Goal: Task Accomplishment & Management: Use online tool/utility

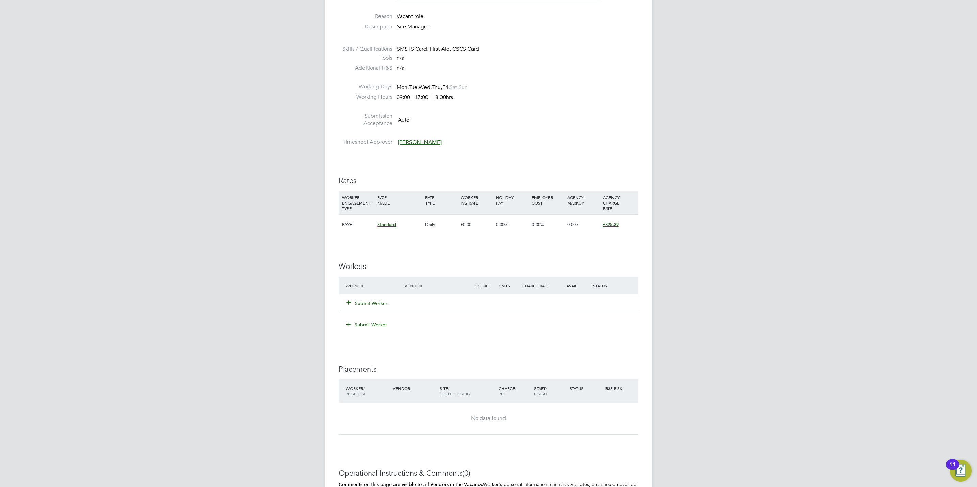
scroll to position [307, 0]
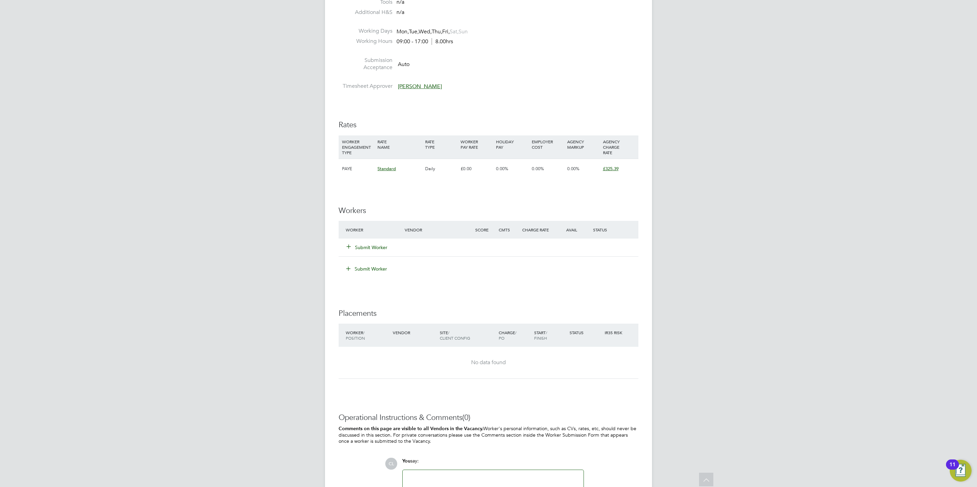
click at [384, 255] on div "Submit Worker" at bounding box center [489, 248] width 300 height 18
click at [384, 253] on div "Submit Worker" at bounding box center [379, 248] width 71 height 12
click at [385, 249] on button "Submit Worker" at bounding box center [367, 247] width 41 height 7
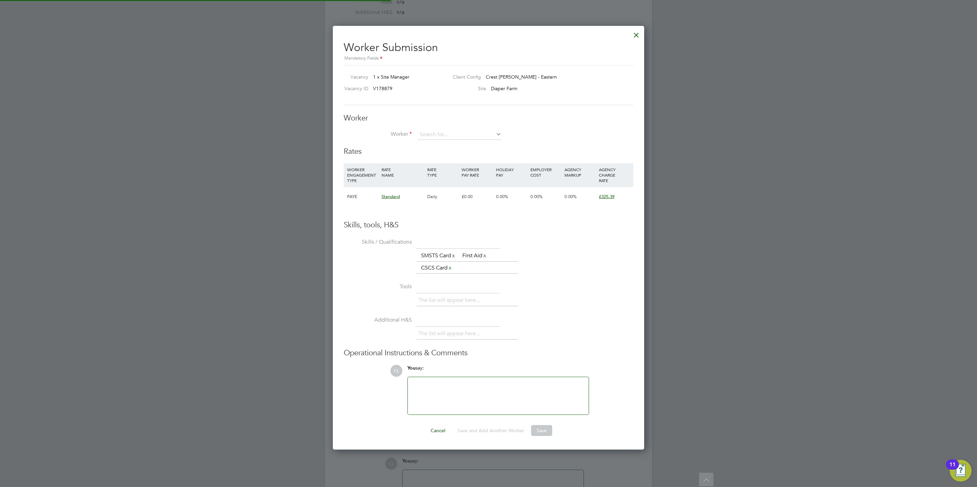
scroll to position [433, 312]
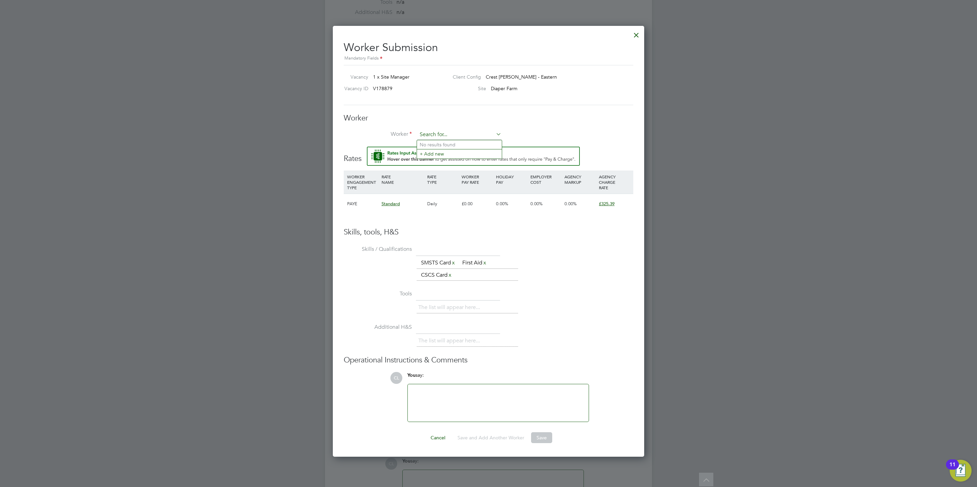
click at [442, 137] on input at bounding box center [459, 135] width 84 height 10
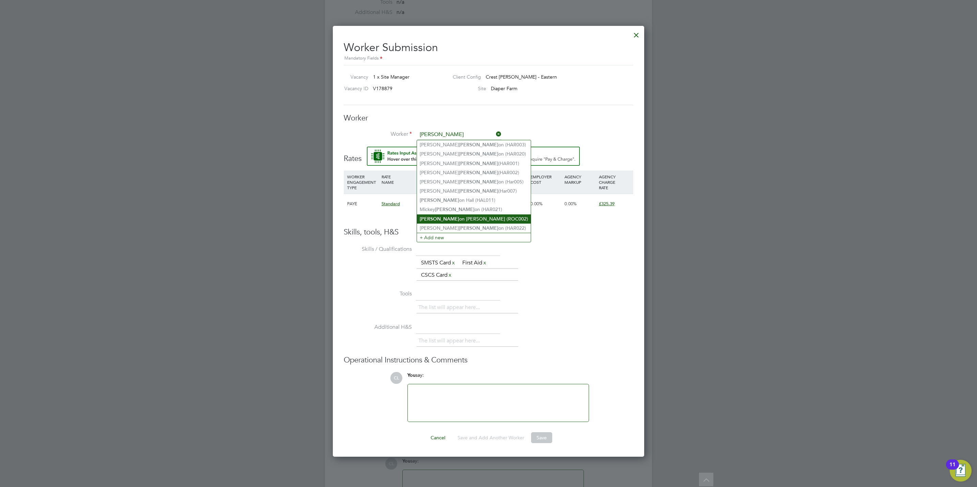
click at [461, 215] on li "Harris on Rackliff (ROC002)" at bounding box center [474, 219] width 114 height 9
type input "Harrison Rackliff (ROC002)"
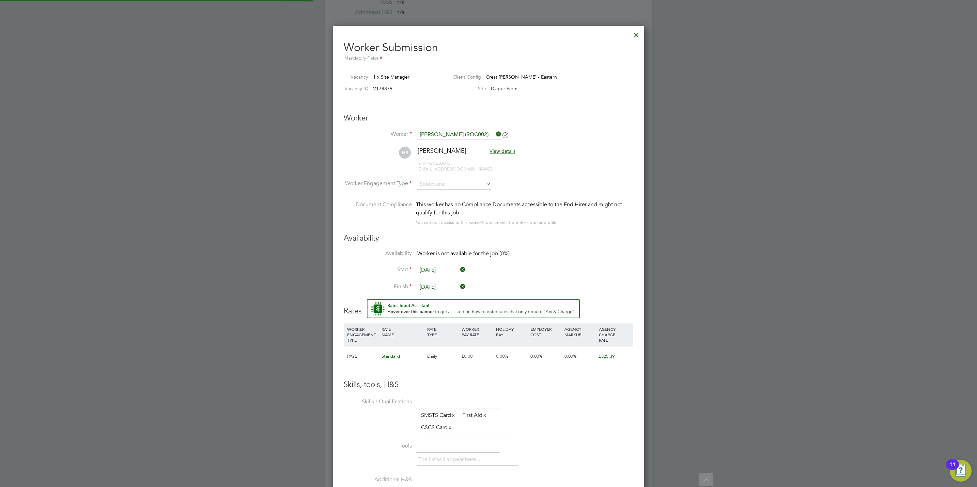
scroll to position [586, 312]
click at [456, 185] on input at bounding box center [454, 185] width 74 height 10
click at [456, 203] on li "PAYE" at bounding box center [454, 203] width 75 height 9
type input "PAYE"
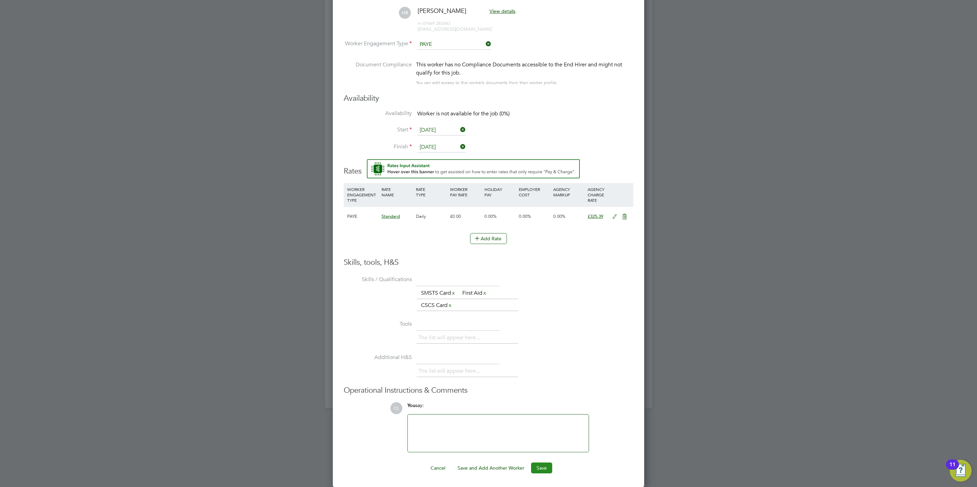
click at [543, 463] on button "Save" at bounding box center [541, 468] width 21 height 11
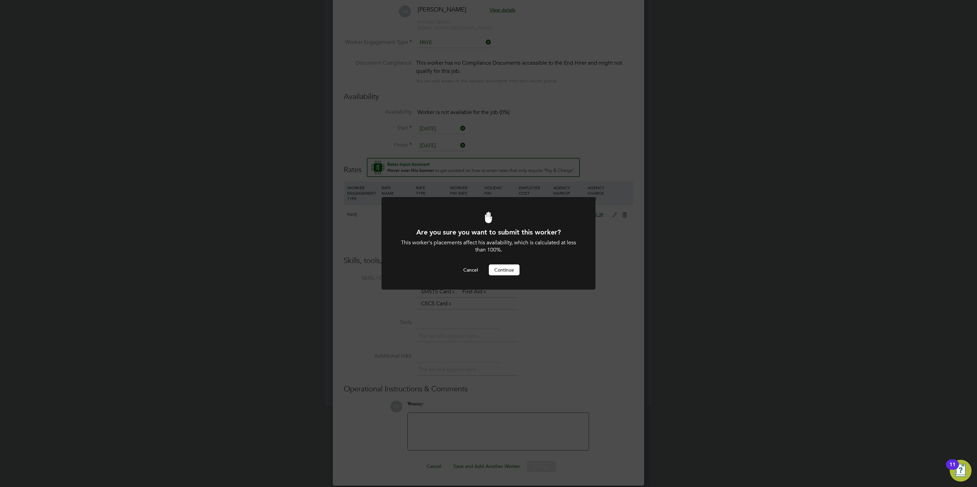
click at [509, 270] on button "Continue" at bounding box center [504, 270] width 31 height 11
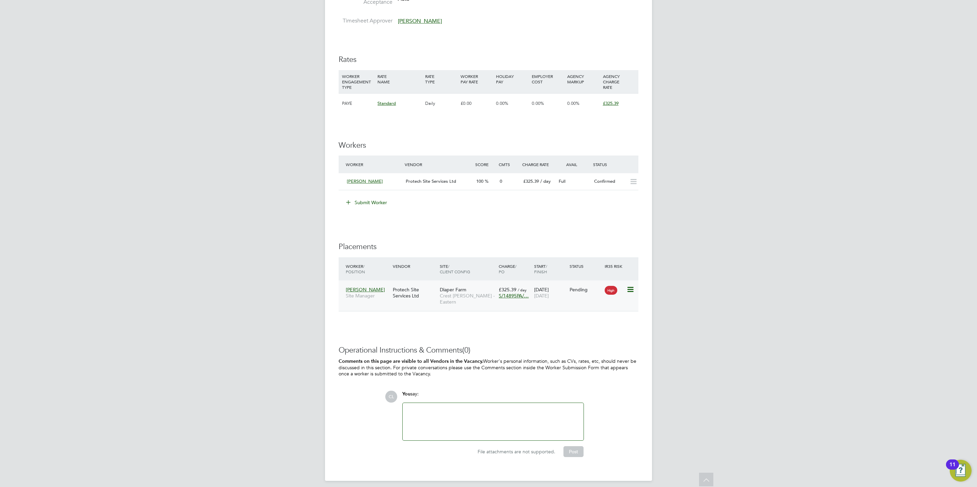
click at [633, 291] on icon at bounding box center [629, 290] width 7 height 8
click at [598, 332] on li "Start" at bounding box center [609, 333] width 48 height 10
type input "[PERSON_NAME]"
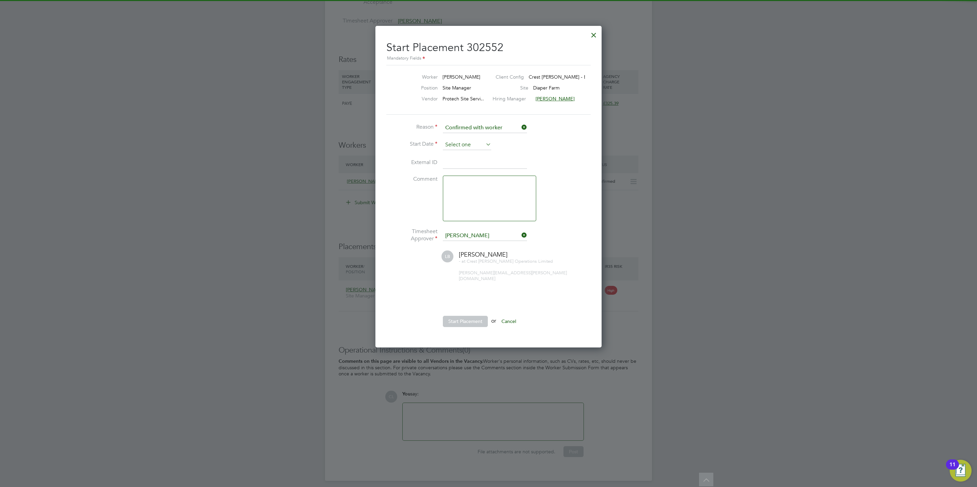
click at [461, 145] on input at bounding box center [467, 145] width 48 height 10
click at [506, 221] on span "15" at bounding box center [505, 216] width 13 height 13
type input "15 Aug 2025"
click at [460, 318] on button "Start Placement" at bounding box center [465, 321] width 45 height 11
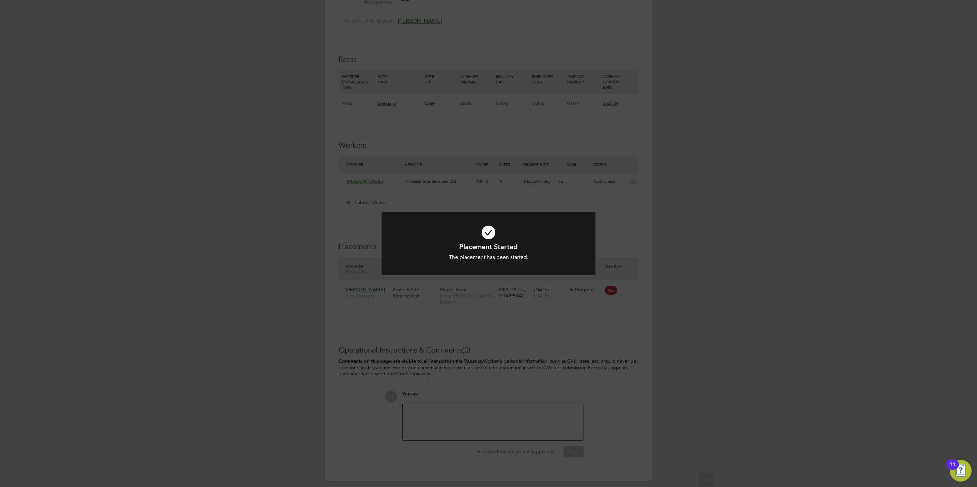
click at [227, 264] on div "Placement Started The placement has been started. Cancel Okay" at bounding box center [488, 243] width 977 height 487
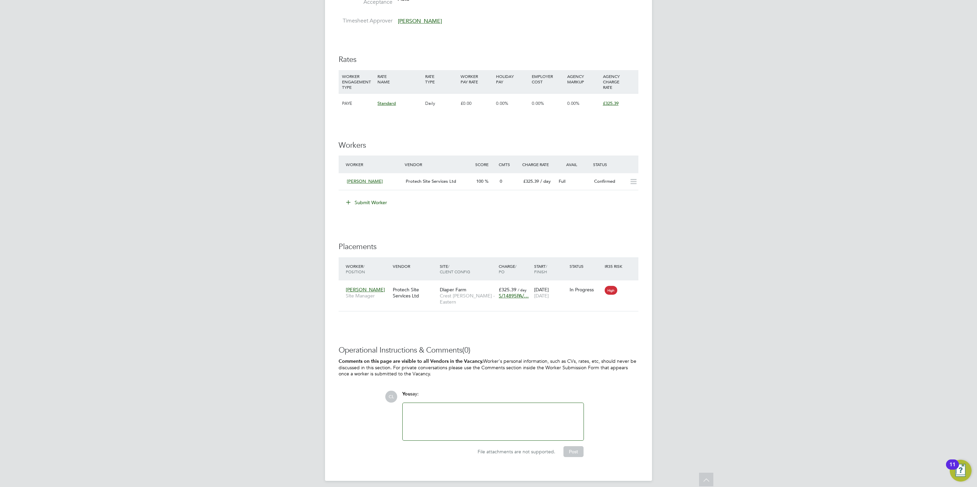
click at [227, 264] on div "CL Chloe Lyons Notifications 20 Applications: Network Team Members Businesses S…" at bounding box center [488, 60] width 977 height 864
click at [192, 244] on div "CL Chloe Lyons Notifications 20 Applications: Network Team Members Businesses S…" at bounding box center [488, 60] width 977 height 864
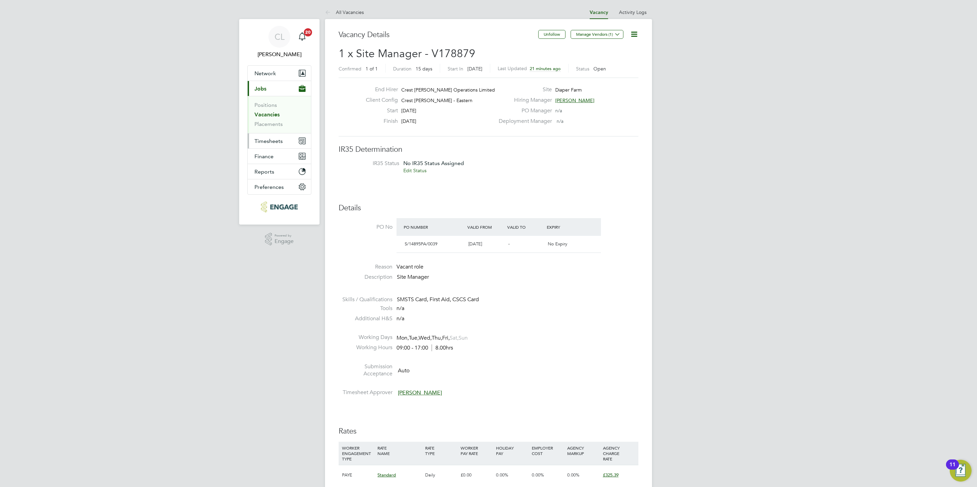
click at [272, 141] on span "Timesheets" at bounding box center [268, 141] width 28 height 6
click at [280, 122] on link "Timesheets" at bounding box center [268, 120] width 28 height 6
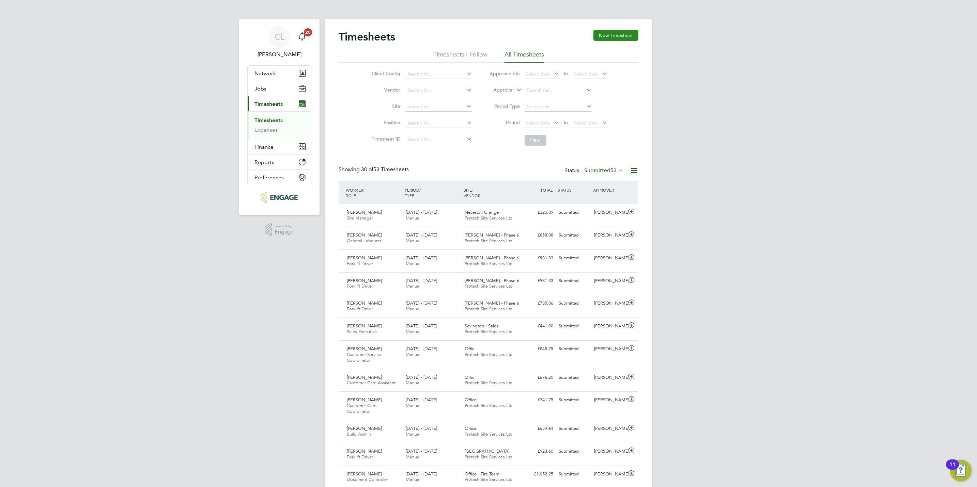
click at [612, 38] on button "New Timesheet" at bounding box center [615, 35] width 45 height 11
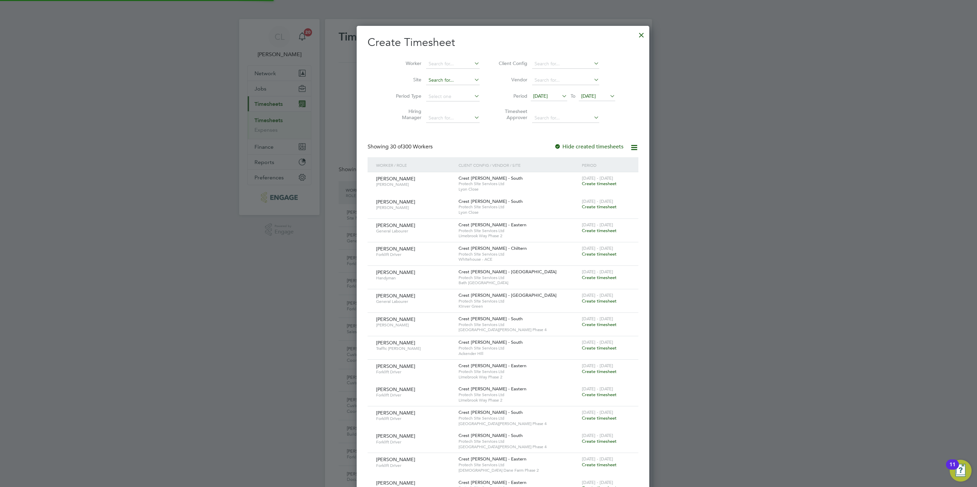
scroll to position [1117, 264]
click at [426, 59] on input at bounding box center [452, 64] width 53 height 10
type input "g"
click at [442, 152] on li "Harri son Rackliff" at bounding box center [459, 156] width 97 height 9
type input "[PERSON_NAME]"
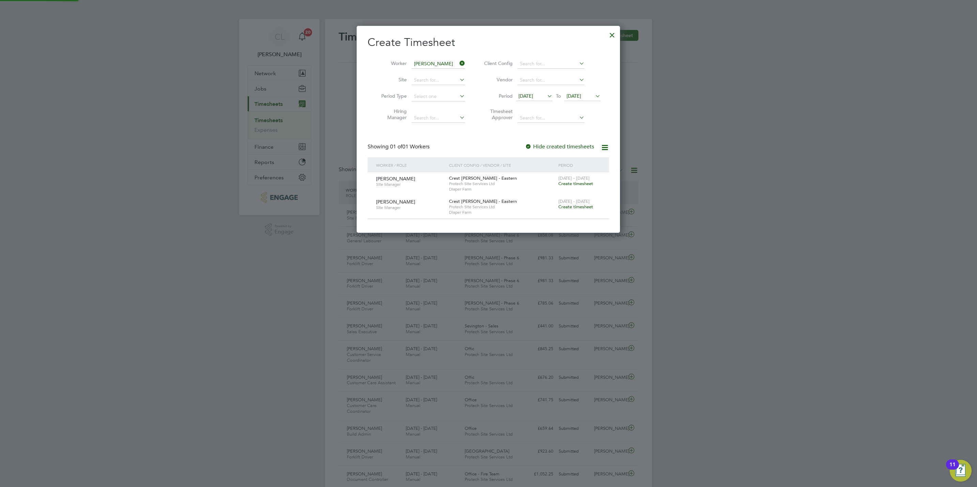
scroll to position [208, 264]
click at [531, 98] on span "[DATE]" at bounding box center [525, 96] width 15 height 6
click at [527, 145] on span "11" at bounding box center [527, 145] width 13 height 13
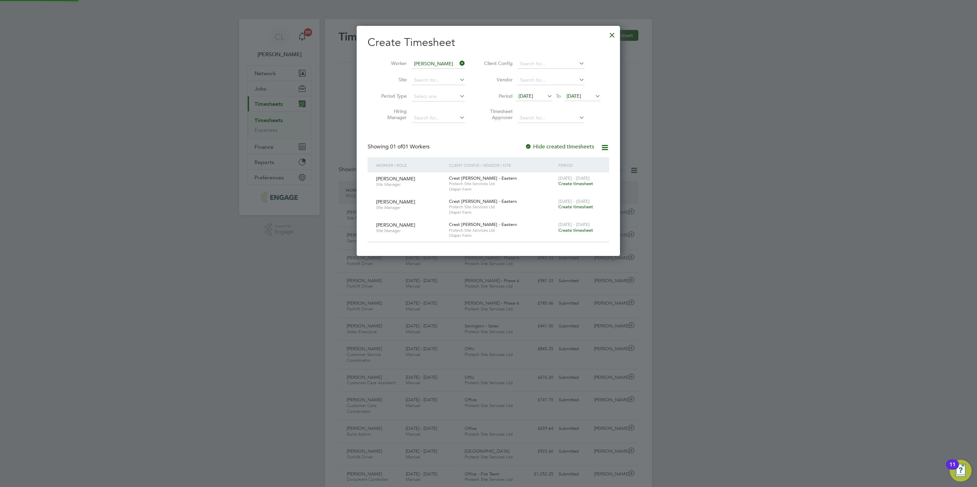
scroll to position [231, 264]
click at [587, 186] on span "Create timesheet" at bounding box center [575, 184] width 35 height 6
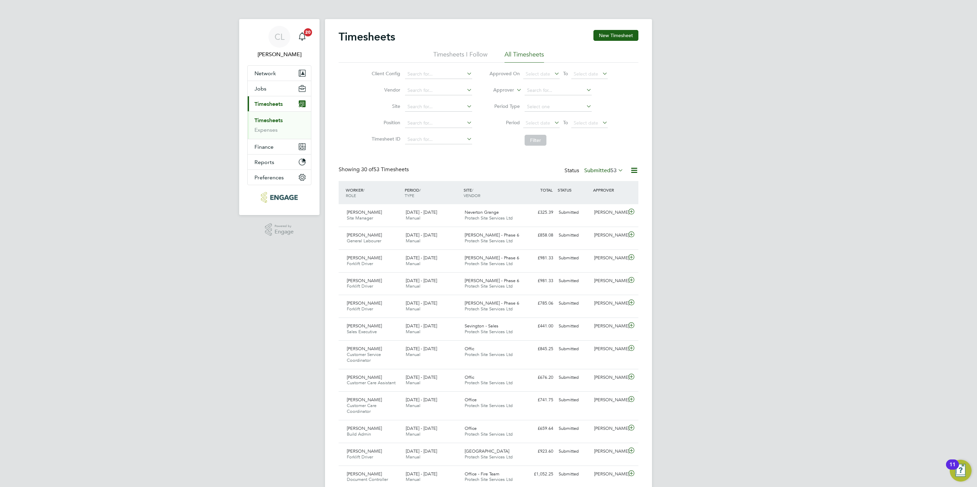
scroll to position [17, 59]
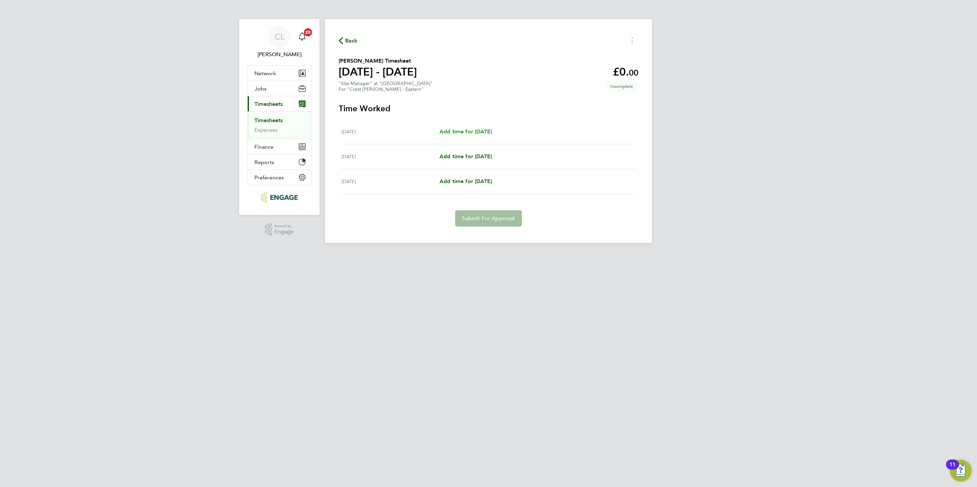
click at [486, 130] on span "Add time for Fri 15 Aug" at bounding box center [465, 131] width 52 height 6
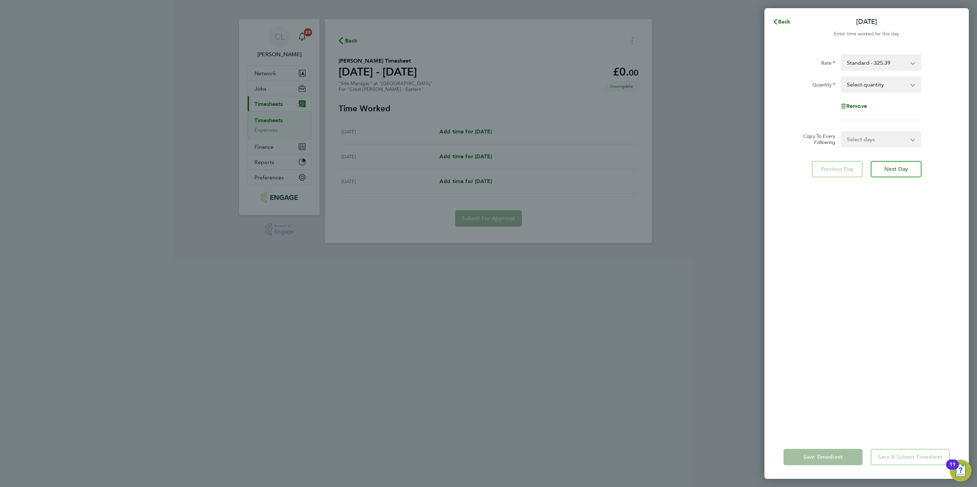
click at [840, 83] on div "Select quantity 0.5 1" at bounding box center [881, 84] width 86 height 16
click at [855, 84] on select "Select quantity 0.5 1" at bounding box center [876, 84] width 71 height 15
select select "1"
click at [841, 77] on select "Select quantity 0.5 1" at bounding box center [876, 84] width 71 height 15
click at [890, 451] on button "Save & Submit Timesheet" at bounding box center [910, 457] width 79 height 16
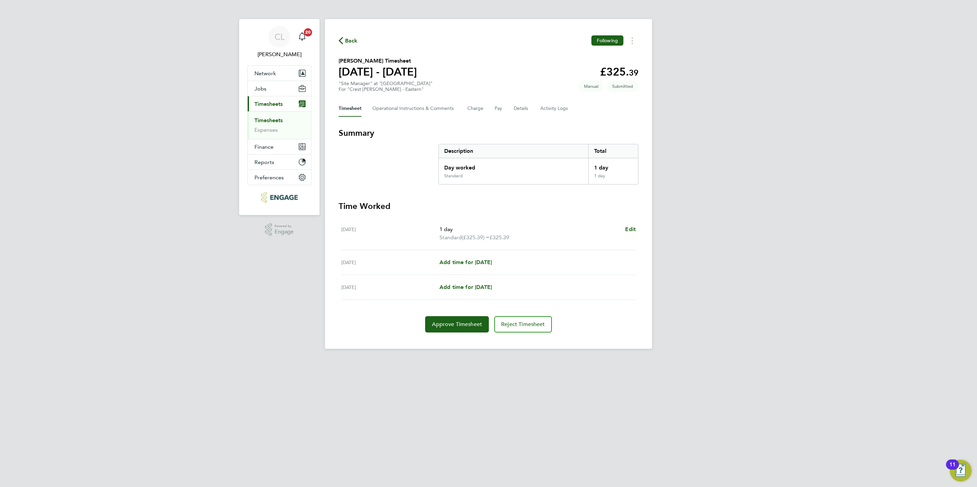
click at [350, 36] on button "Back" at bounding box center [348, 40] width 19 height 9
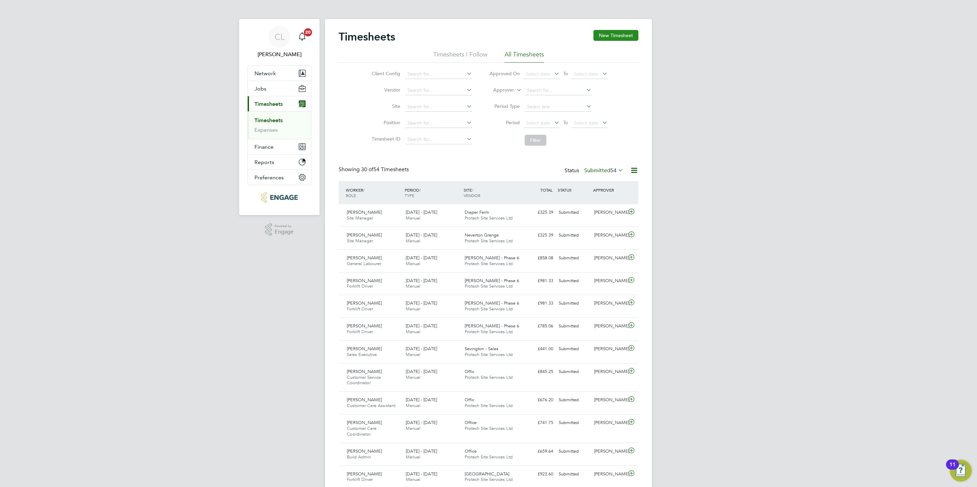
click at [628, 34] on button "New Timesheet" at bounding box center [615, 35] width 45 height 11
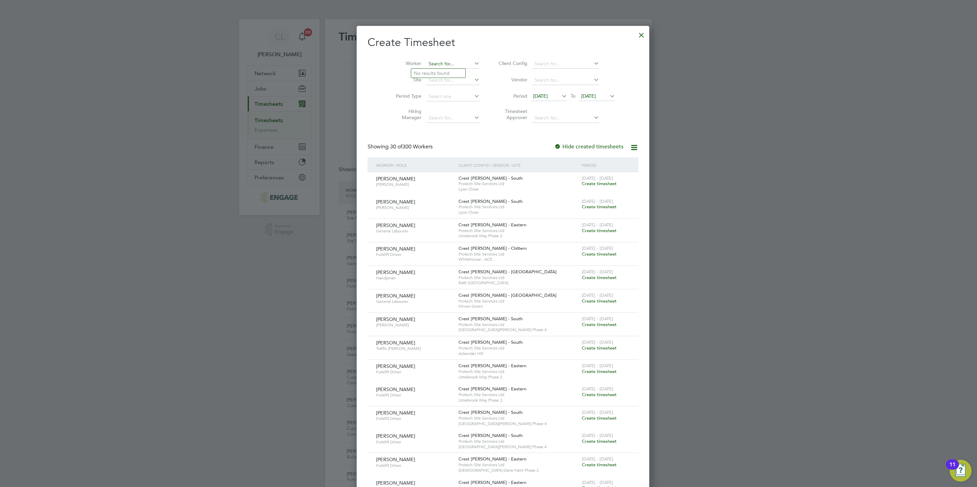
click at [438, 62] on input at bounding box center [452, 64] width 53 height 10
click at [442, 69] on li "[PERSON_NAME] [PERSON_NAME] ckliff" at bounding box center [461, 73] width 100 height 9
type input "[PERSON_NAME]"
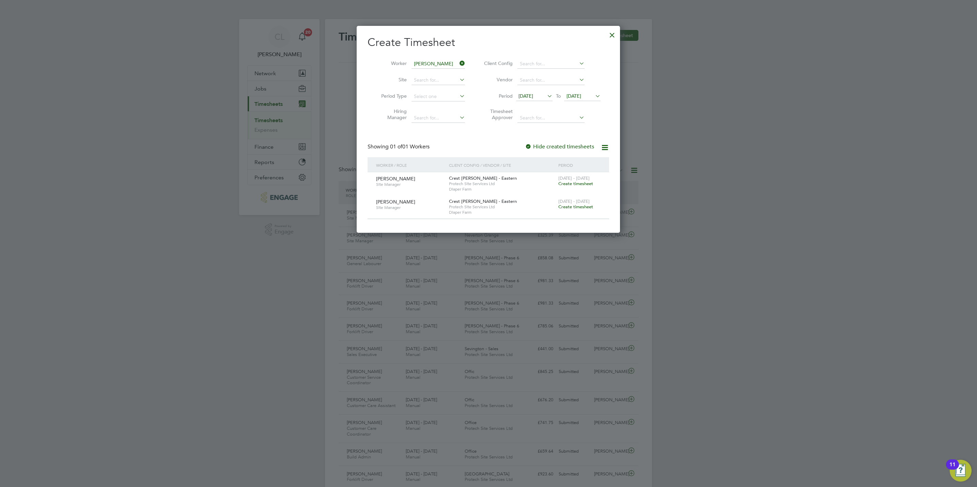
click at [591, 182] on span "Create timesheet" at bounding box center [575, 184] width 35 height 6
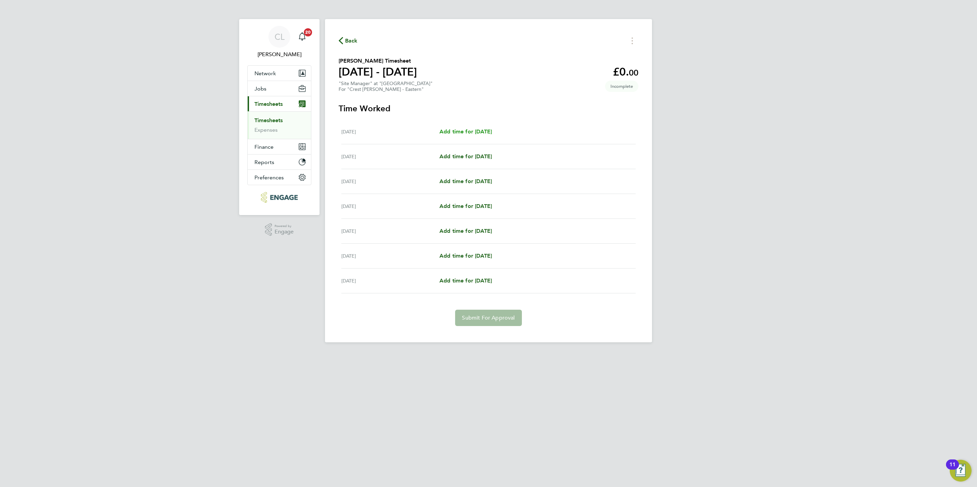
click at [470, 129] on span "Add time for [DATE]" at bounding box center [465, 131] width 52 height 6
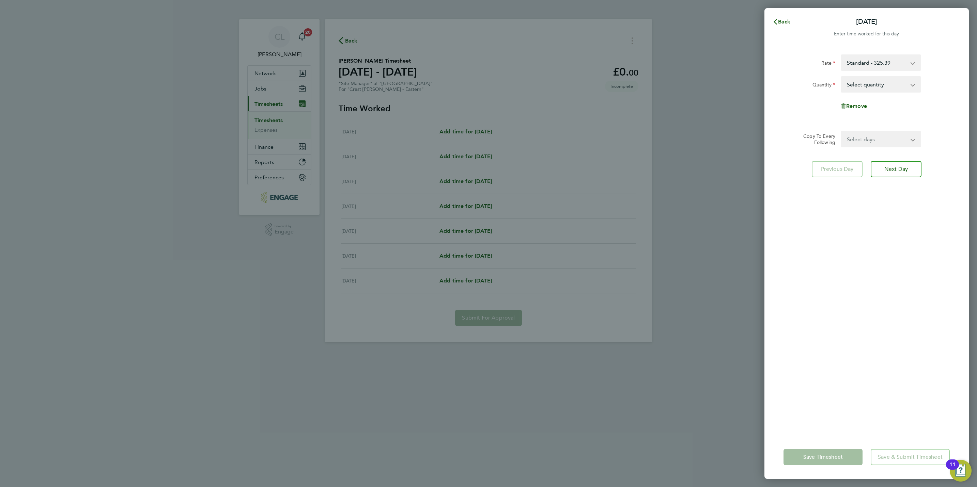
click at [854, 82] on select "Select quantity 0.5 1" at bounding box center [876, 84] width 71 height 15
select select "1"
click at [841, 77] on select "Select quantity 0.5 1" at bounding box center [876, 84] width 71 height 15
click at [904, 141] on select "Select days Day Weekday (Mon-Fri) Weekend (Sat-Sun) [DATE] [DATE] [DATE] [DATE]…" at bounding box center [877, 139] width 72 height 15
select select "WEEKDAY"
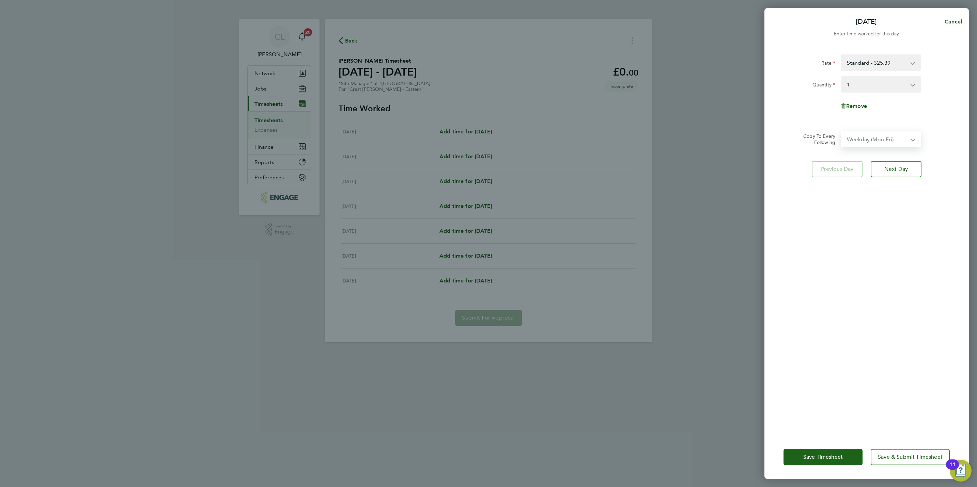
click at [841, 132] on select "Select days Day Weekday (Mon-Fri) Weekend (Sat-Sun) [DATE] [DATE] [DATE] [DATE]…" at bounding box center [877, 139] width 72 height 15
select select "[DATE]"
click at [902, 449] on button "Save & Submit Timesheet" at bounding box center [910, 457] width 79 height 16
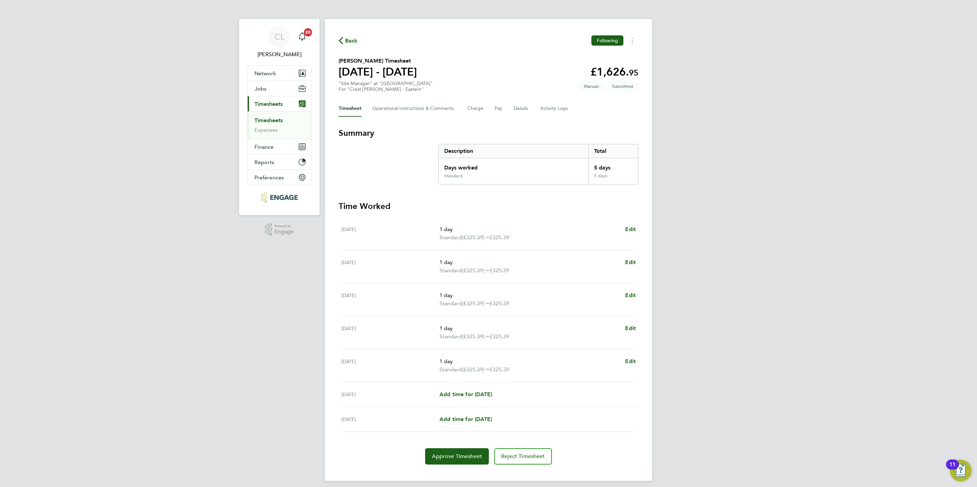
click at [352, 42] on span "Back" at bounding box center [351, 41] width 13 height 8
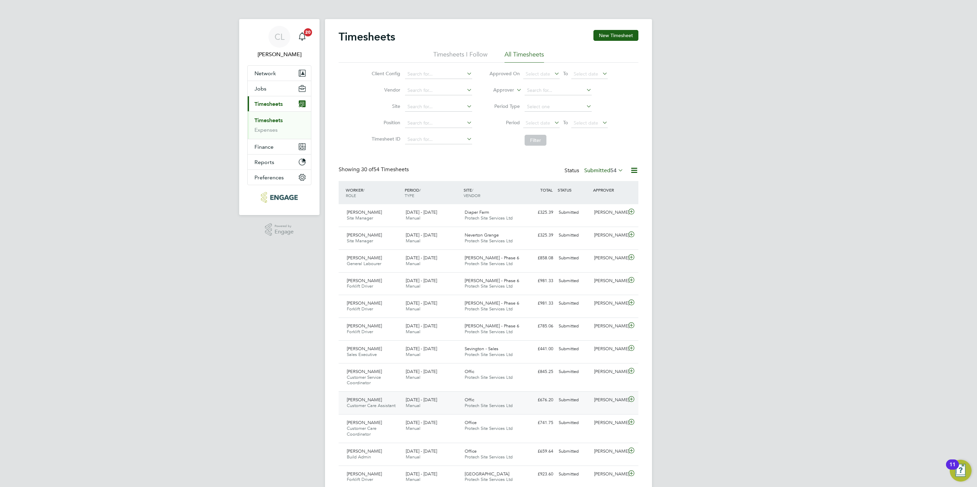
scroll to position [17, 59]
click at [533, 126] on span "Select date" at bounding box center [538, 123] width 25 height 6
click at [725, 108] on div "CL [PERSON_NAME] Notifications 20 Applications: Network Team Members Businesses…" at bounding box center [488, 477] width 977 height 955
click at [533, 119] on span "Select date" at bounding box center [541, 123] width 36 height 9
click at [667, 135] on div "CL [PERSON_NAME] Notifications 20 Applications: Network Team Members Businesses…" at bounding box center [488, 477] width 977 height 955
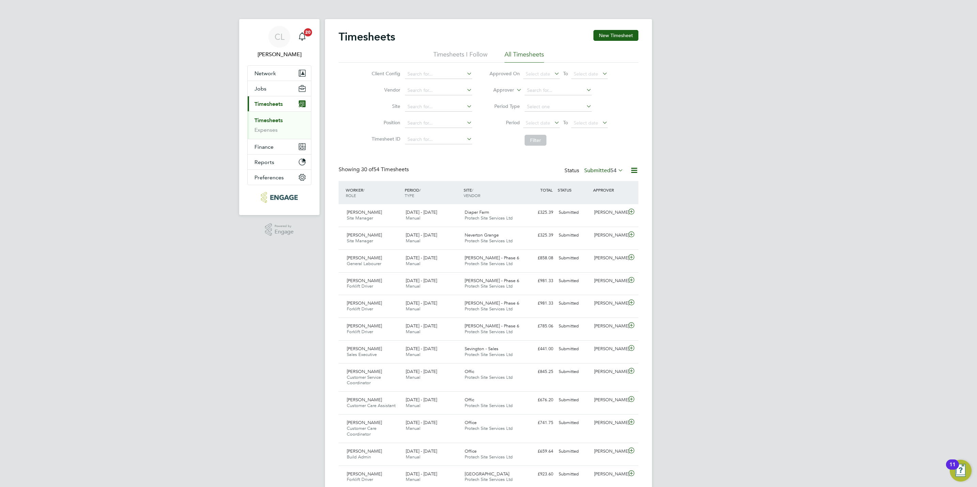
click at [606, 174] on label "Submitted 54" at bounding box center [603, 170] width 39 height 7
click at [602, 185] on li "All" at bounding box center [594, 183] width 31 height 10
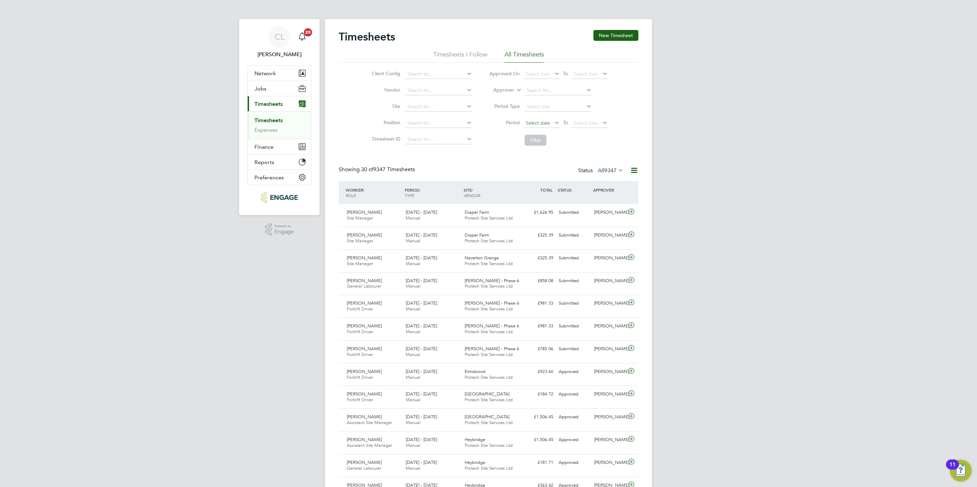
click at [535, 120] on span "Select date" at bounding box center [538, 123] width 25 height 6
click at [547, 165] on span "[DATE]" at bounding box center [547, 162] width 13 height 13
click at [589, 120] on span "Select date" at bounding box center [586, 123] width 25 height 6
click at [522, 167] on div "Showing 30 of 9347 Timesheets Status All 9347" at bounding box center [489, 173] width 300 height 15
click at [530, 140] on button "Filter" at bounding box center [536, 140] width 22 height 11
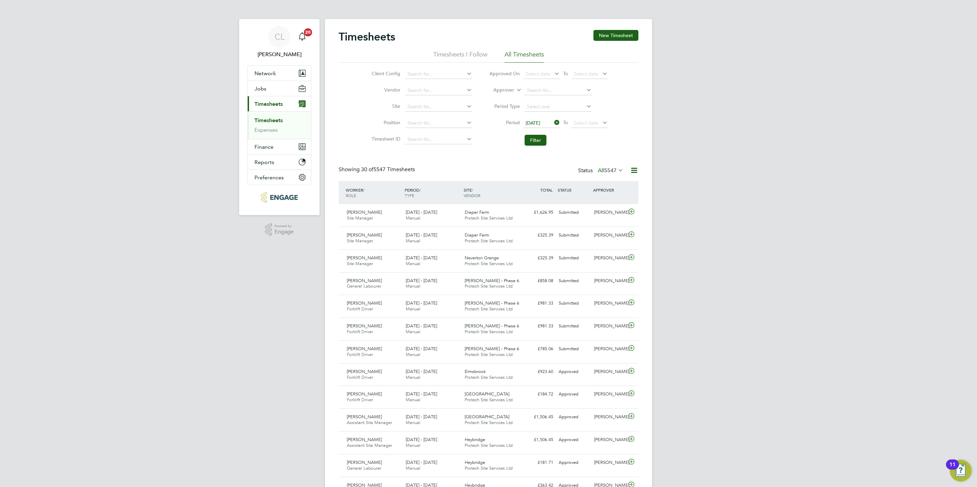
click at [635, 171] on icon at bounding box center [634, 170] width 9 height 9
click at [606, 199] on li "Download Timesheets Report" at bounding box center [591, 201] width 90 height 10
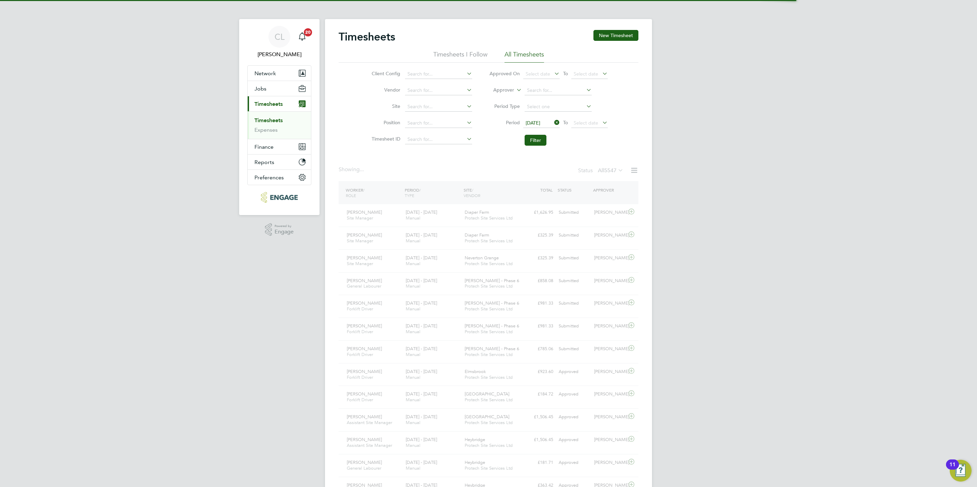
click at [759, 171] on div "CL [PERSON_NAME] Notifications 20 Applications: Network Team Members Businesses…" at bounding box center [488, 468] width 977 height 937
